Goal: Information Seeking & Learning: Learn about a topic

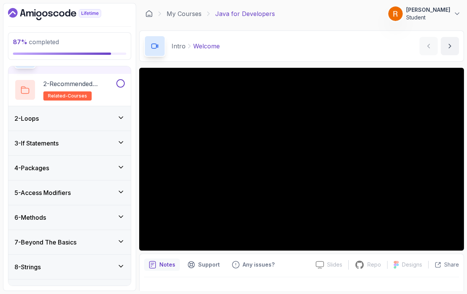
scroll to position [314, 0]
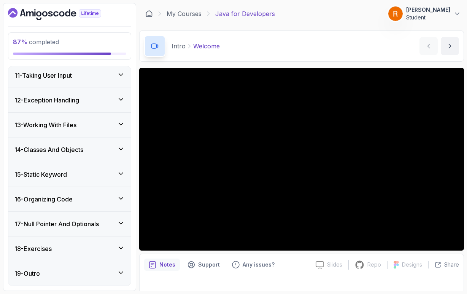
click at [80, 230] on div "17 - Null Pointer And Optionals" at bounding box center [69, 224] width 123 height 24
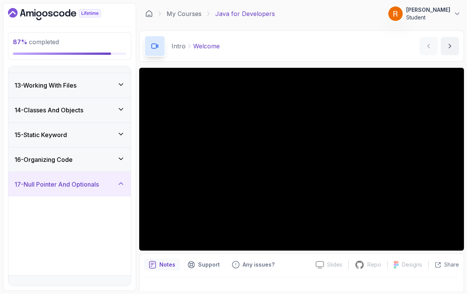
scroll to position [250, 0]
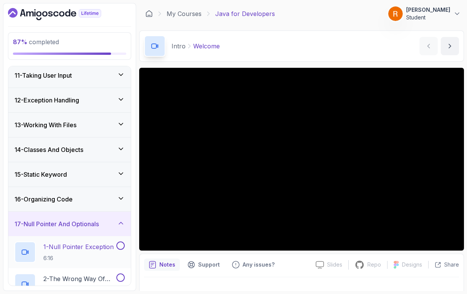
click at [74, 248] on p "1 - Null Pointer Exception" at bounding box center [78, 246] width 70 height 9
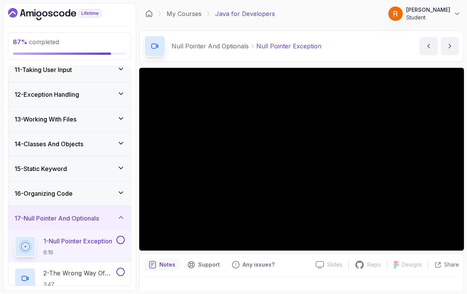
scroll to position [264, 0]
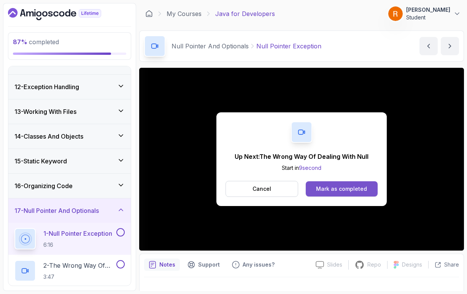
click at [372, 190] on button "Mark as completed" at bounding box center [342, 188] width 72 height 15
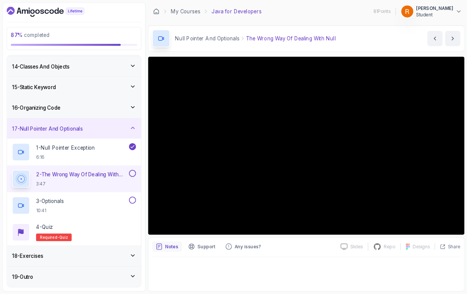
scroll to position [320, 0]
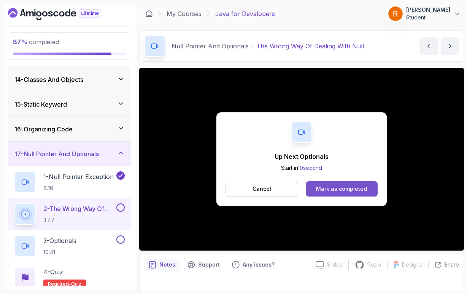
click at [357, 190] on div "Mark as completed" at bounding box center [341, 189] width 51 height 8
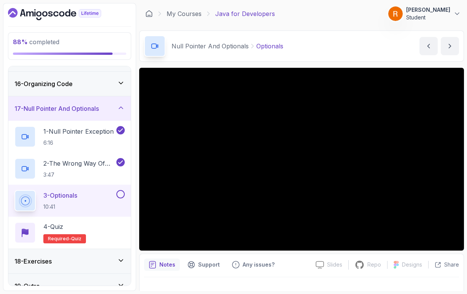
scroll to position [378, 0]
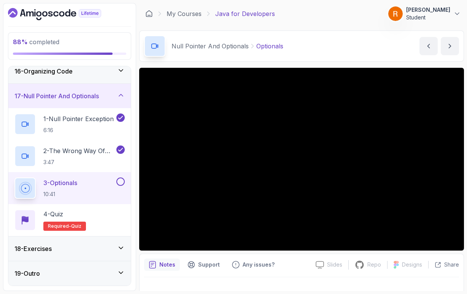
click at [120, 250] on icon at bounding box center [121, 248] width 8 height 8
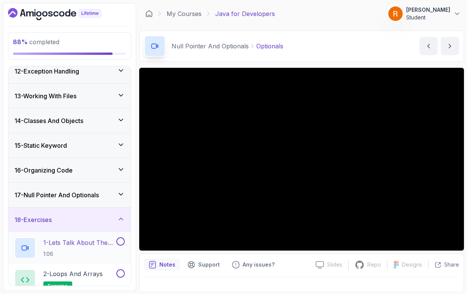
scroll to position [278, 0]
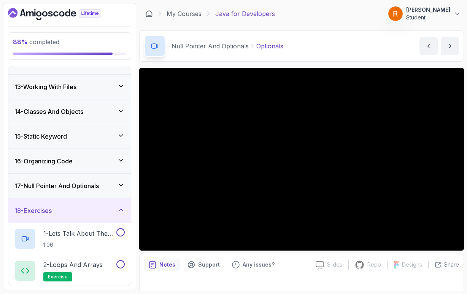
click at [123, 212] on icon at bounding box center [121, 210] width 8 height 8
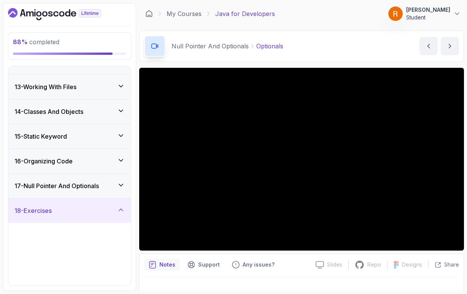
scroll to position [250, 0]
